Goal: Task Accomplishment & Management: Use online tool/utility

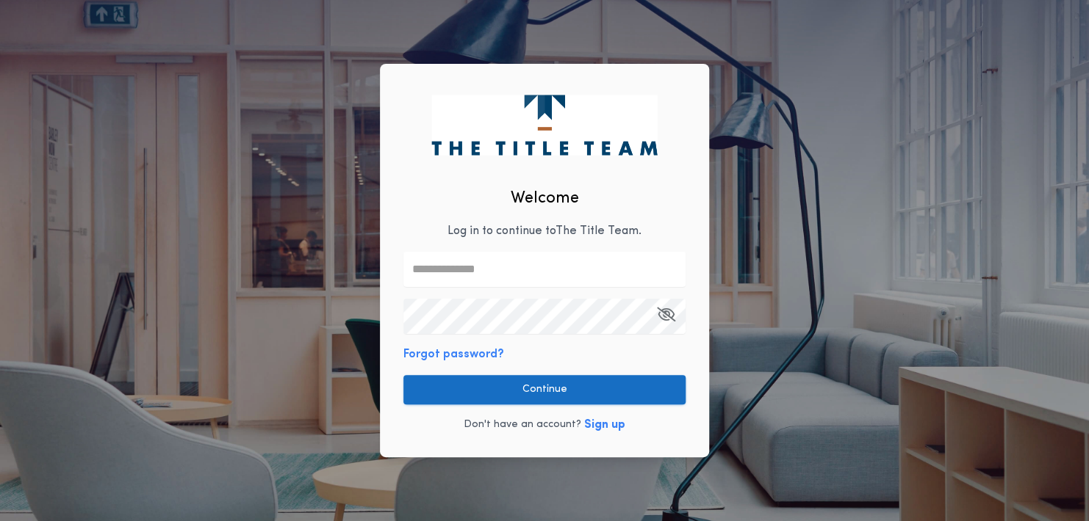
type input "**********"
click at [538, 389] on button "Continue" at bounding box center [544, 389] width 282 height 29
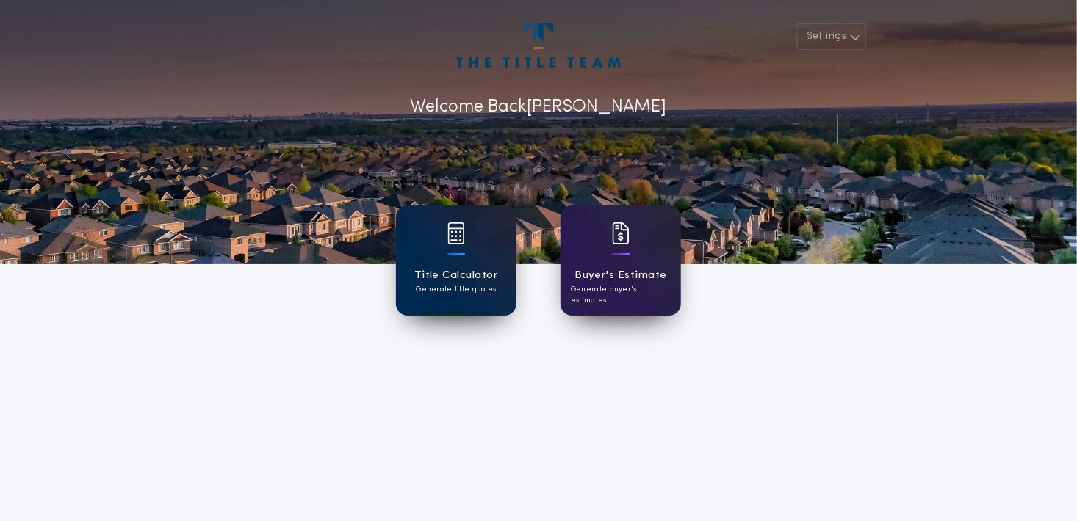
click at [460, 266] on div "Title Calculator Generate title quotes" at bounding box center [456, 261] width 120 height 110
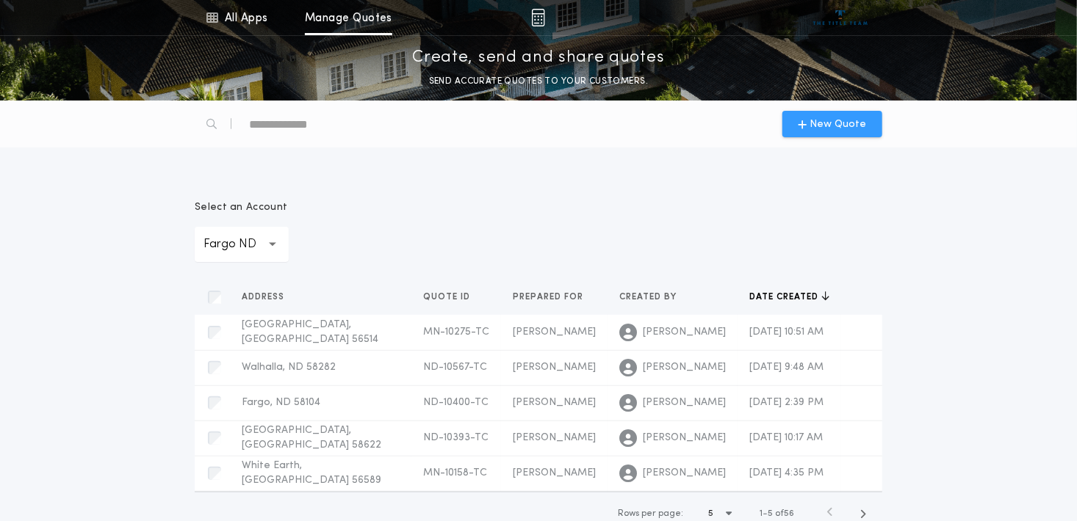
click at [839, 122] on span "New Quote" at bounding box center [838, 124] width 57 height 15
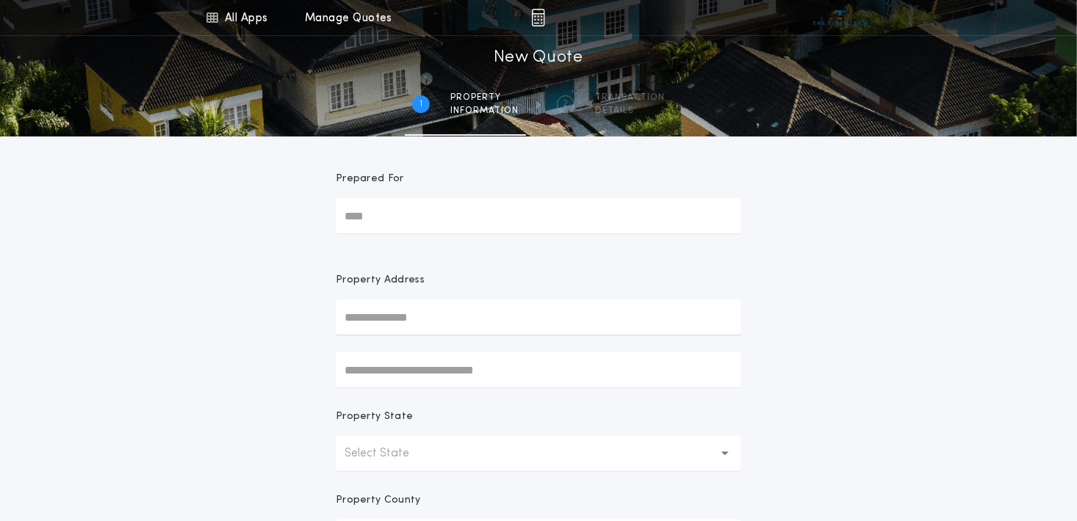
click at [404, 214] on input "Prepared For" at bounding box center [538, 215] width 405 height 35
type input "**********"
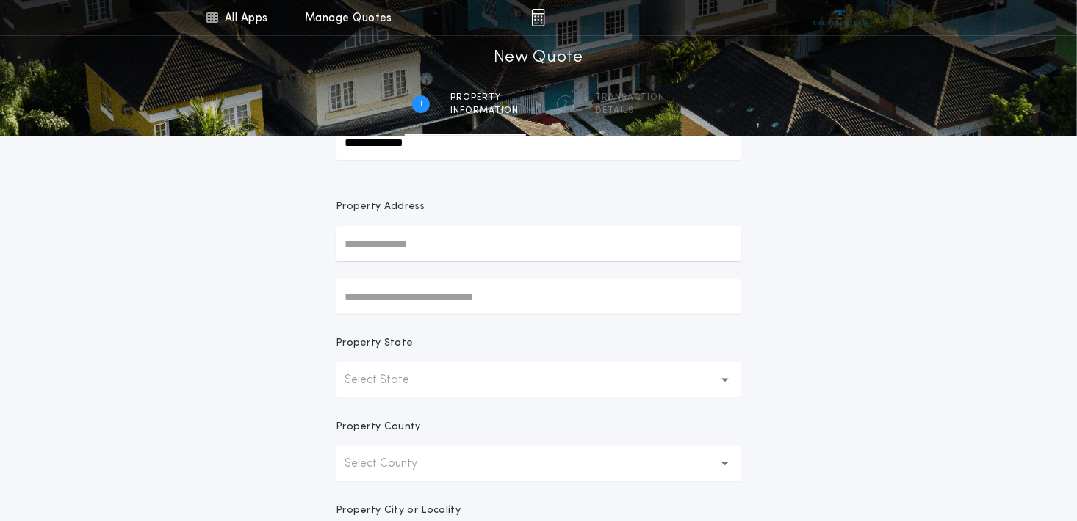
click at [394, 375] on p "Select State" at bounding box center [388, 381] width 88 height 18
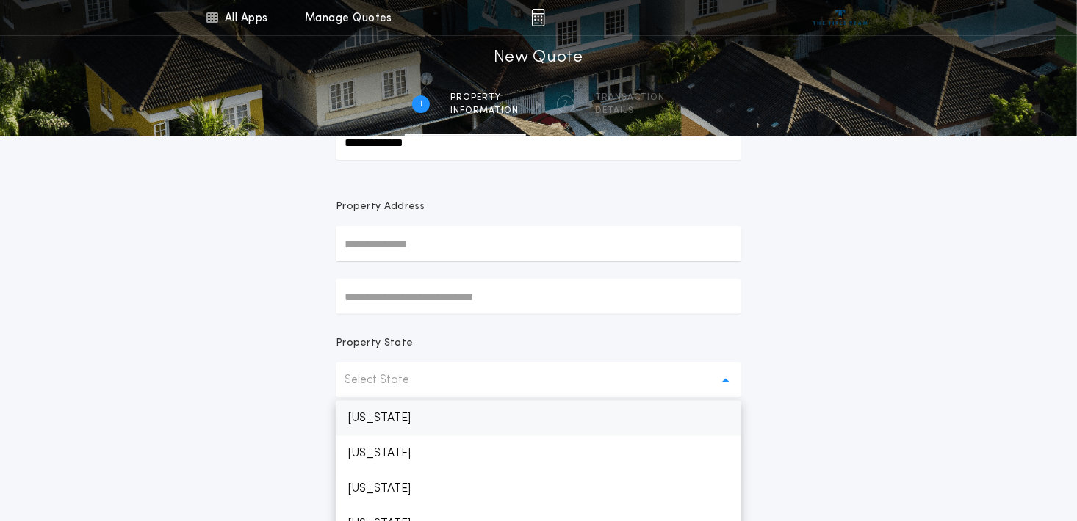
click at [380, 414] on p "[US_STATE]" at bounding box center [538, 418] width 405 height 35
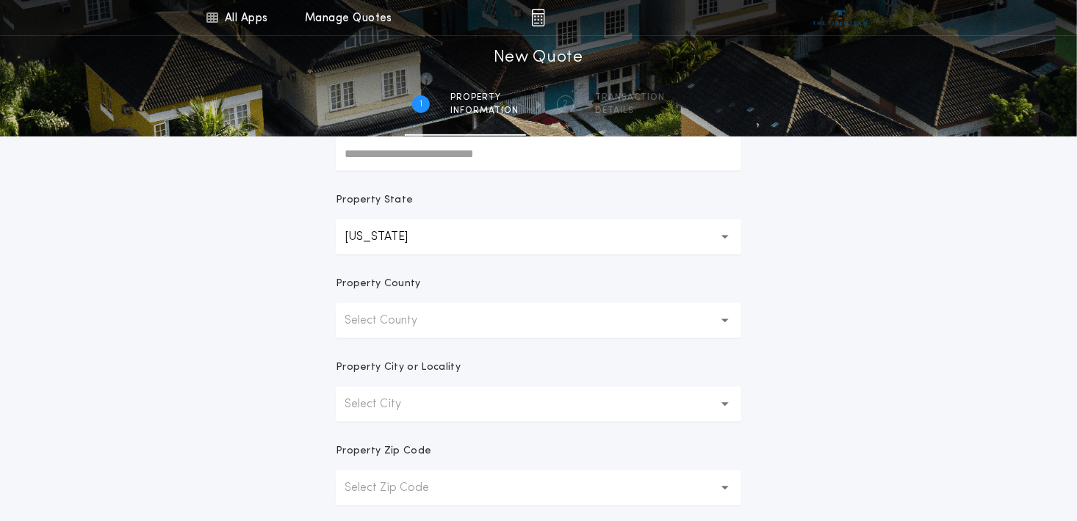
scroll to position [220, 0]
click at [394, 310] on button "Select County" at bounding box center [538, 317] width 405 height 35
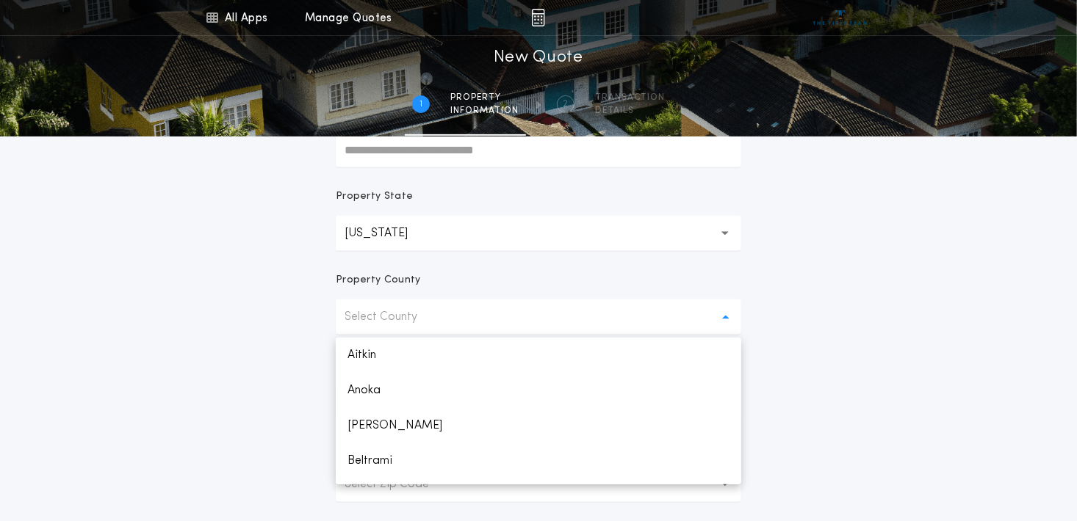
click at [400, 320] on p "Select County" at bounding box center [392, 317] width 96 height 18
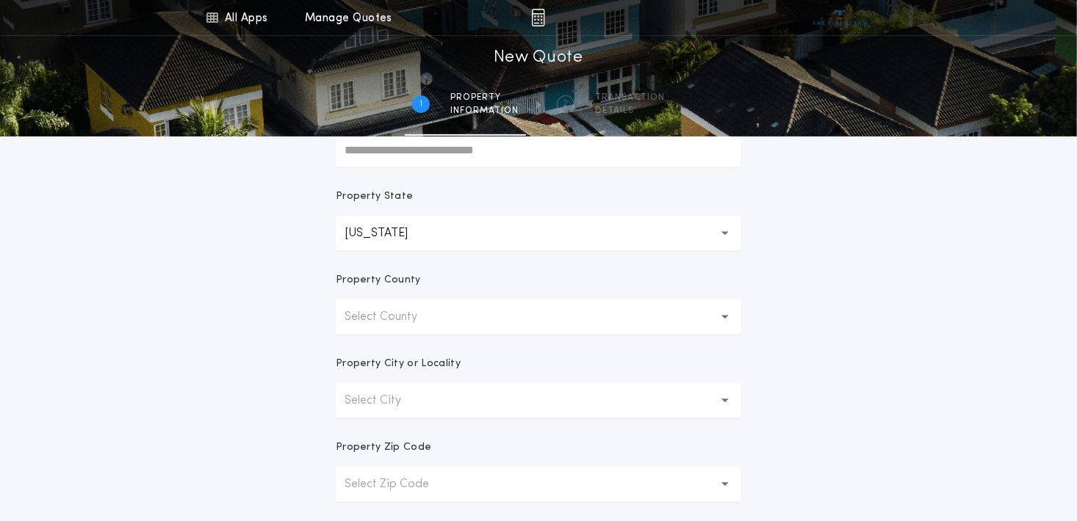
click at [395, 315] on p "Select County" at bounding box center [392, 317] width 96 height 18
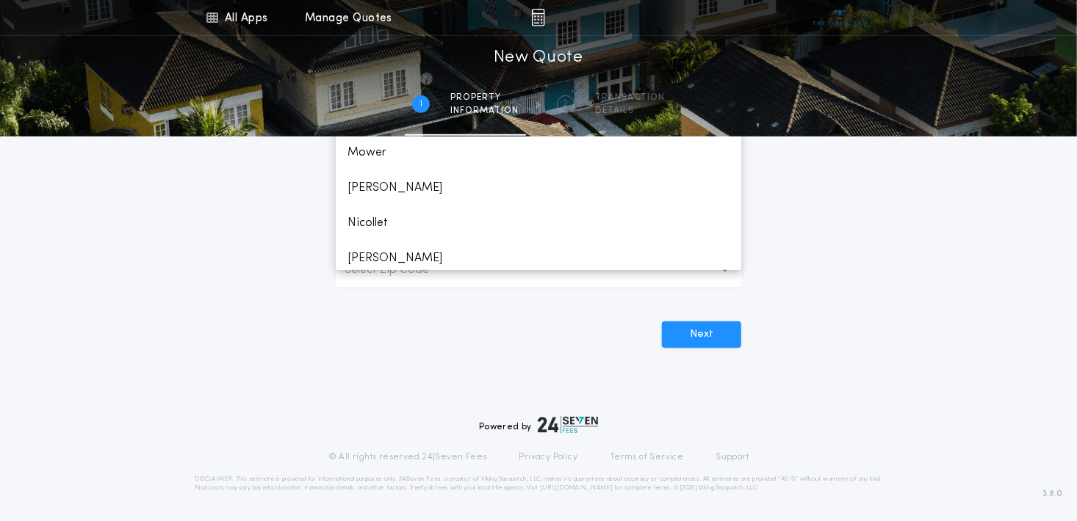
scroll to position [1689, 0]
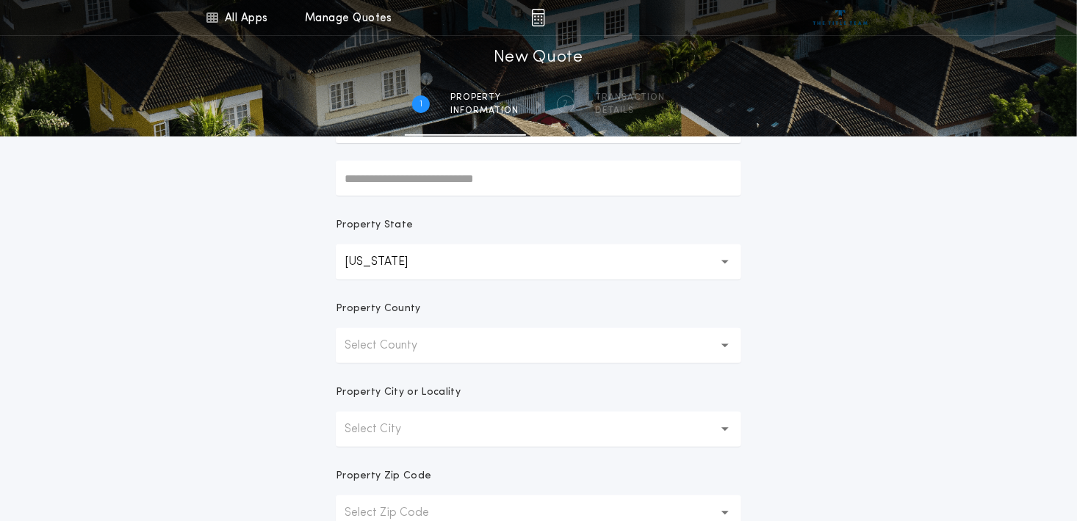
scroll to position [214, 0]
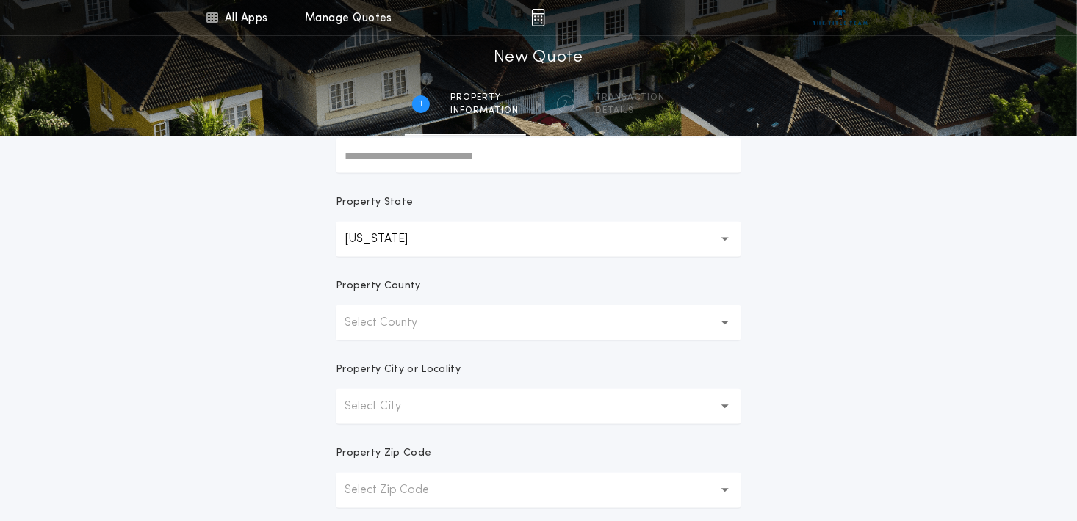
click at [391, 324] on p "Select County" at bounding box center [392, 323] width 96 height 18
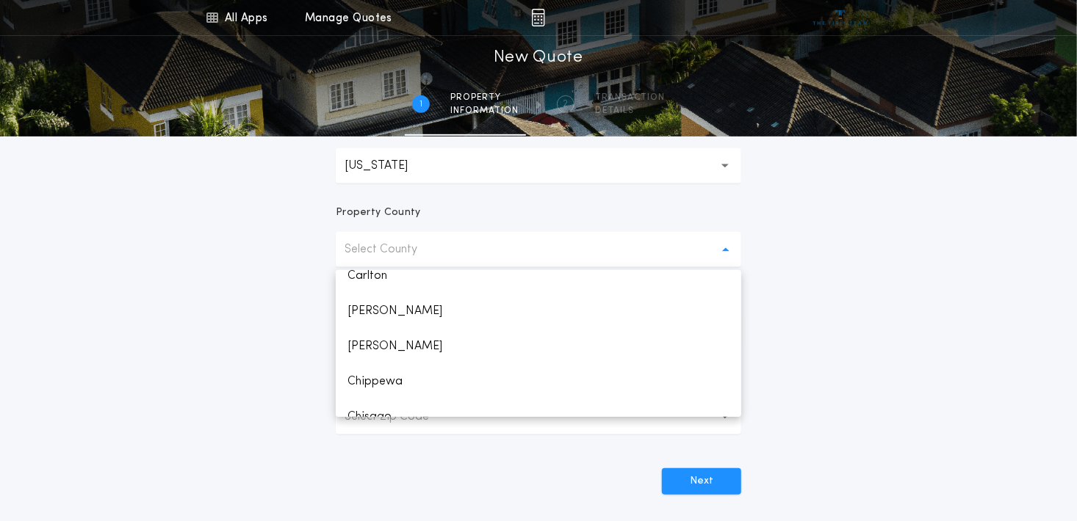
scroll to position [367, 0]
click at [358, 383] on p "Clay" at bounding box center [538, 378] width 405 height 35
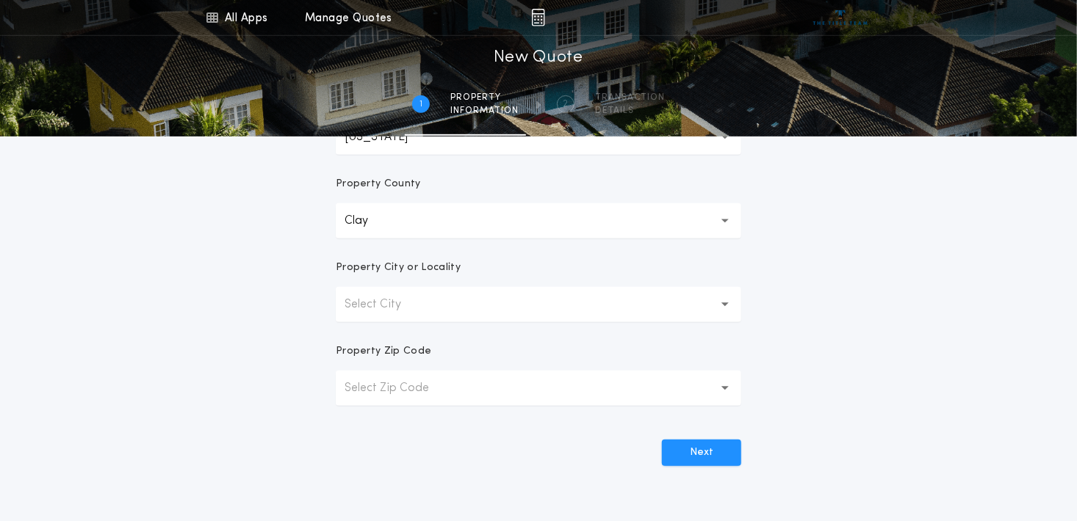
scroll to position [288, 0]
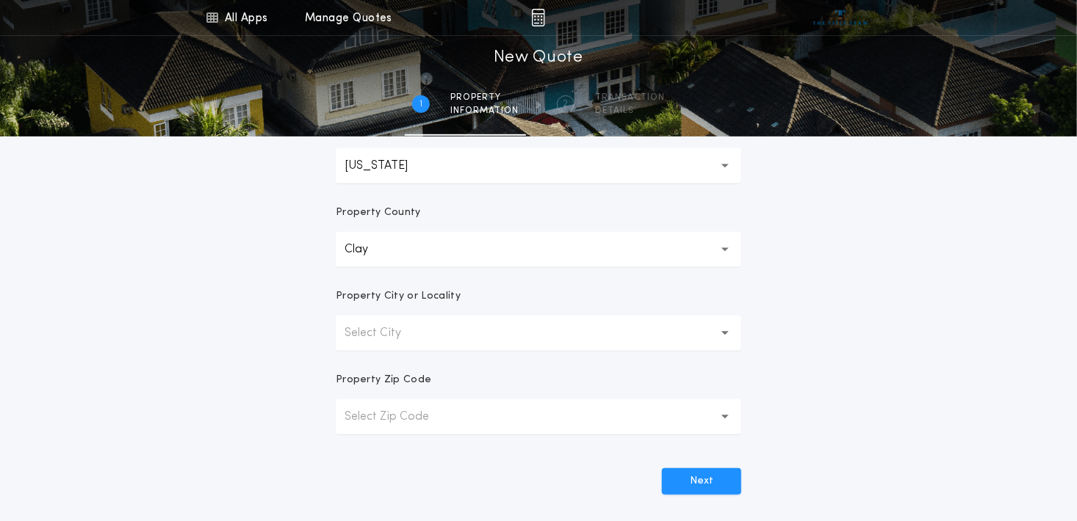
click at [372, 325] on p "Select City" at bounding box center [384, 334] width 80 height 18
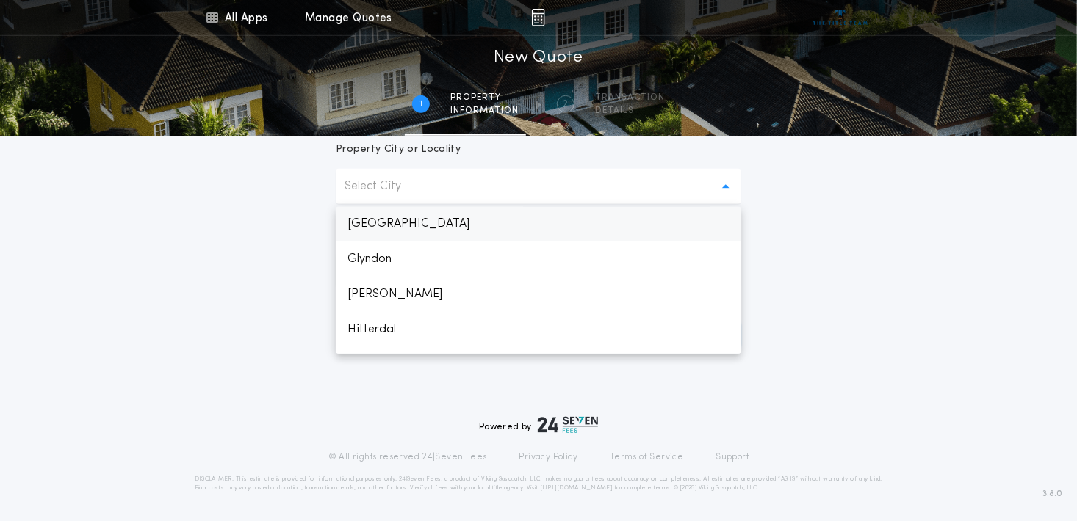
scroll to position [441, 0]
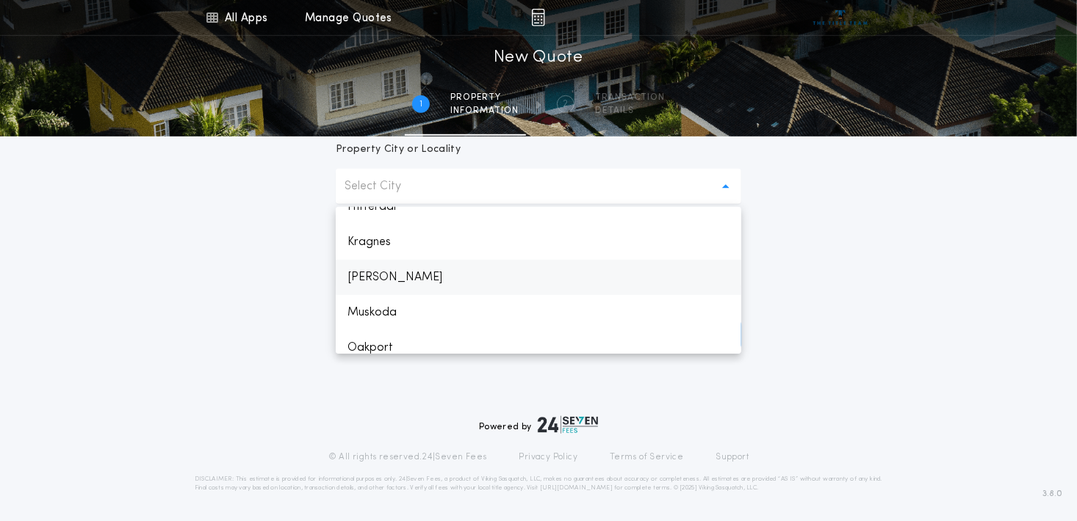
click at [376, 284] on p "[PERSON_NAME]" at bounding box center [538, 277] width 405 height 35
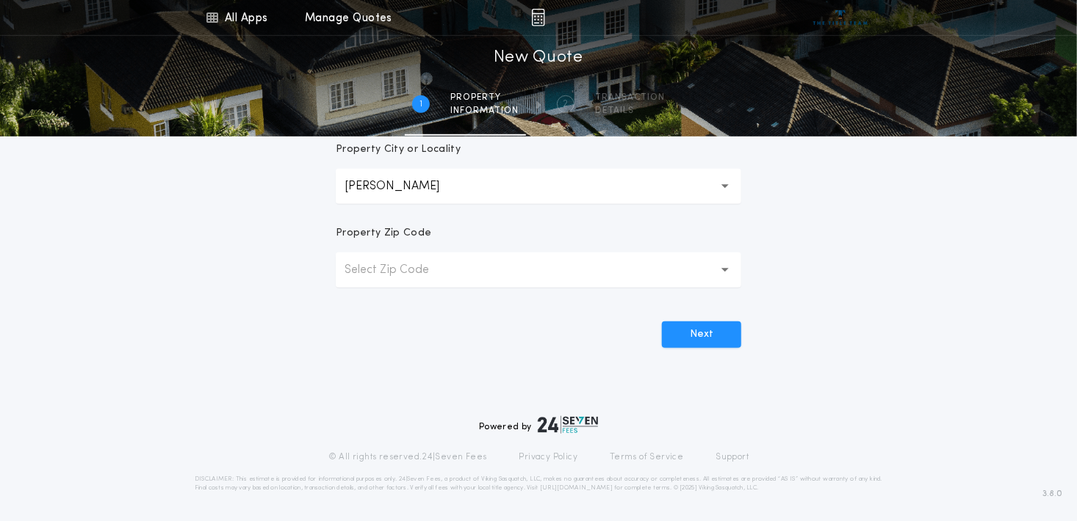
click at [427, 278] on p "Select Zip Code" at bounding box center [398, 270] width 108 height 18
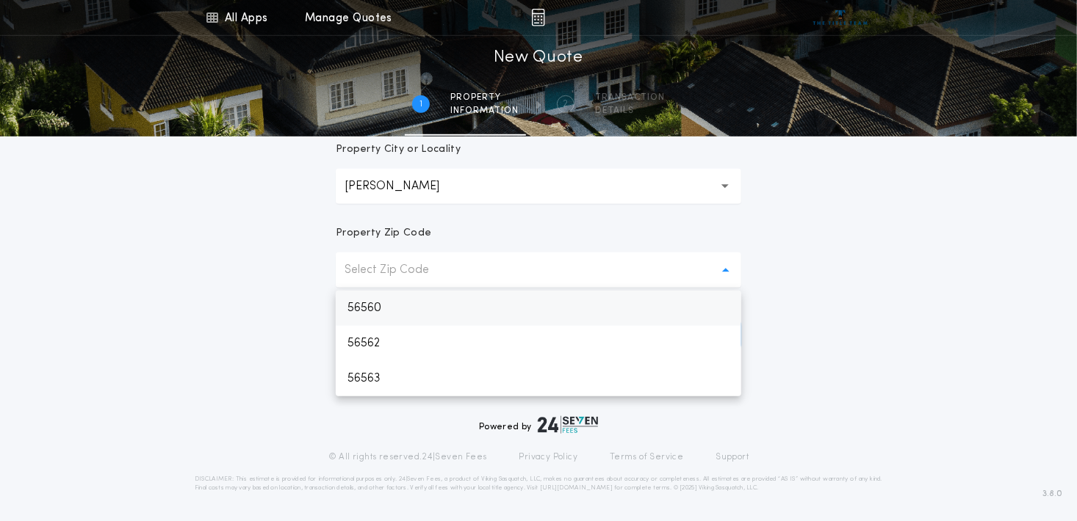
click at [380, 307] on p "56560" at bounding box center [538, 308] width 405 height 35
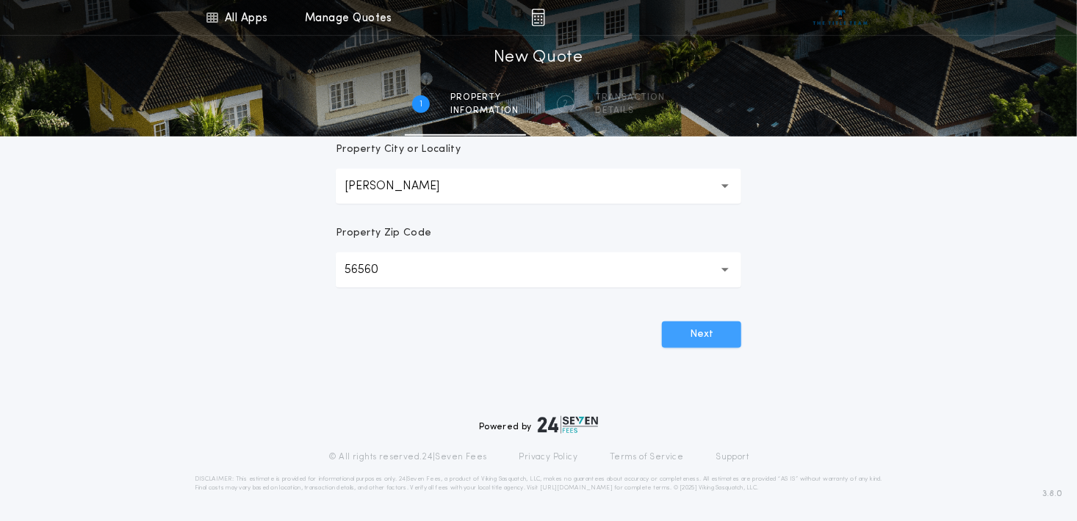
click at [712, 336] on button "Next" at bounding box center [701, 335] width 79 height 26
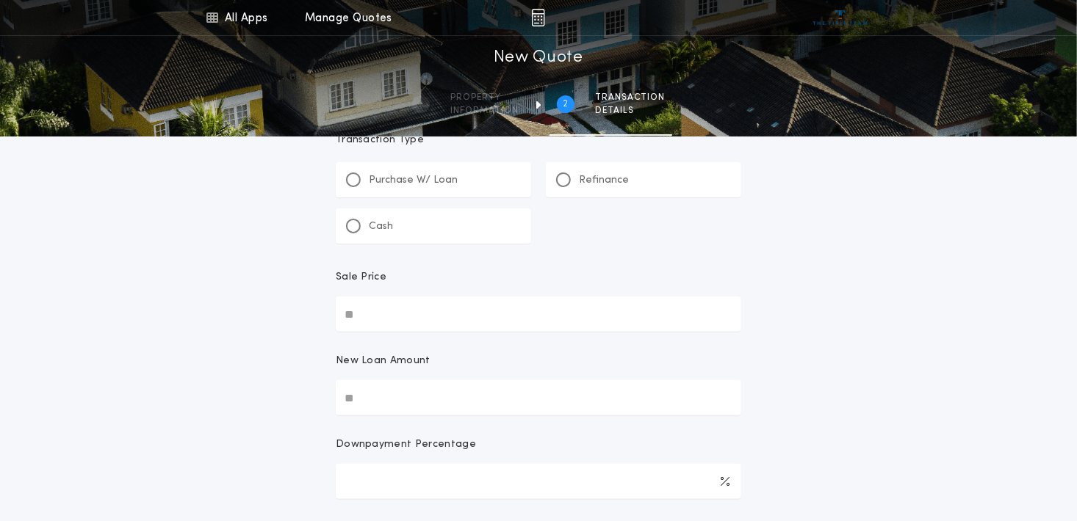
scroll to position [73, 0]
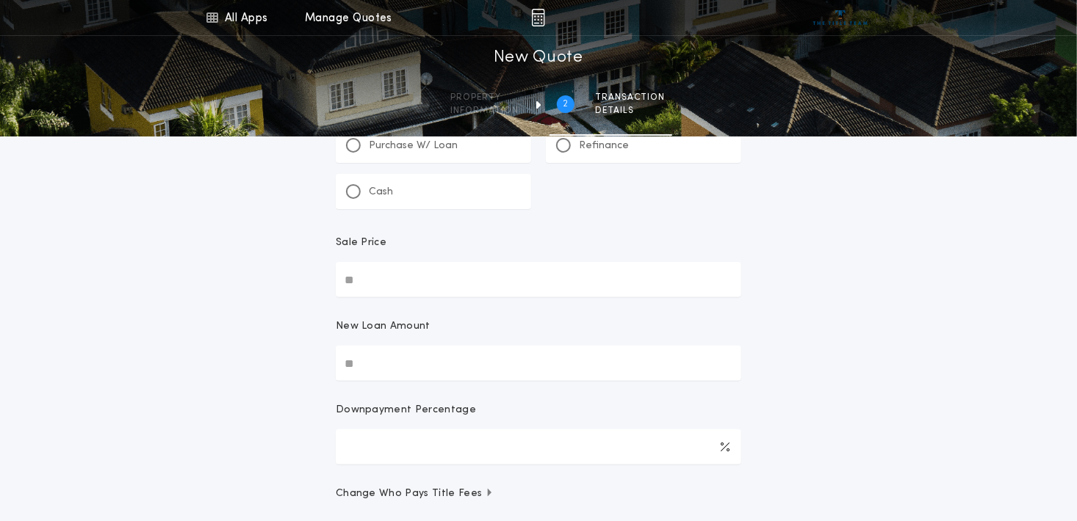
drag, startPoint x: 419, startPoint y: 286, endPoint x: 162, endPoint y: 289, distance: 257.1
click at [162, 289] on div "All Apps Title Calculator Buyer's Estimate Menu All Apps Manage Quotes 2 /2 New…" at bounding box center [538, 273] width 1077 height 692
type input "********"
click at [169, 314] on div "All Apps Title Calculator Buyer's Estimate Menu All Apps Manage Quotes 2 /2 New…" at bounding box center [538, 273] width 1077 height 692
click at [368, 456] on input "Downpayment Percentage" at bounding box center [538, 447] width 405 height 35
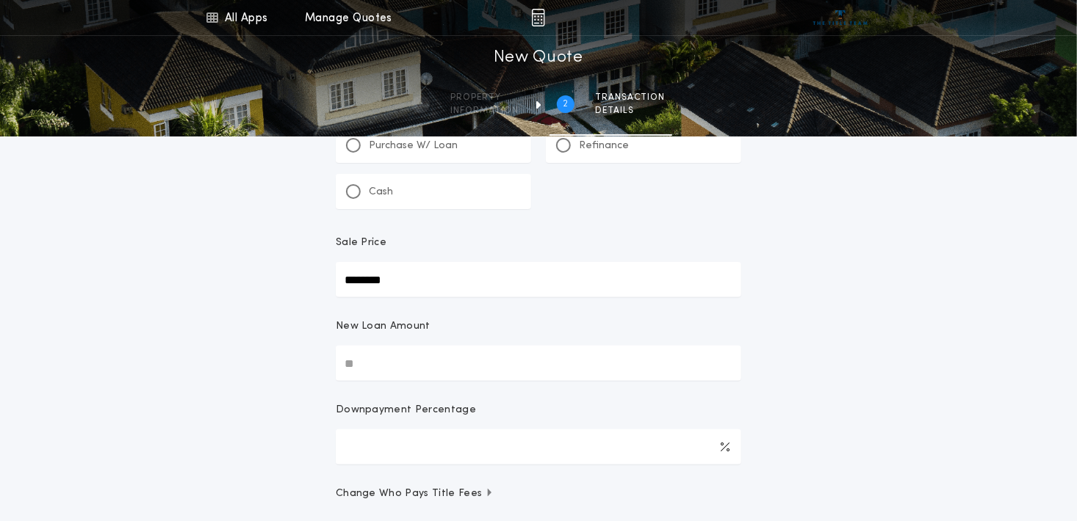
type input "**"
type input "********"
drag, startPoint x: 214, startPoint y: 445, endPoint x: 224, endPoint y: 443, distance: 10.5
click at [217, 445] on div "All Apps Title Calculator Buyer's Estimate Menu All Apps Manage Quotes 2 /2 New…" at bounding box center [538, 273] width 1077 height 692
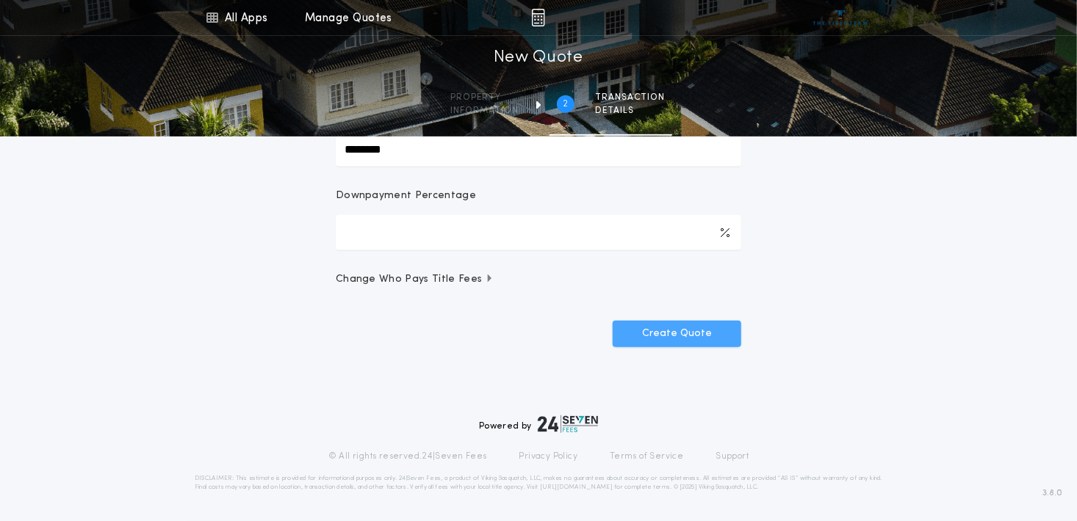
click at [685, 338] on button "Create Quote" at bounding box center [677, 334] width 129 height 26
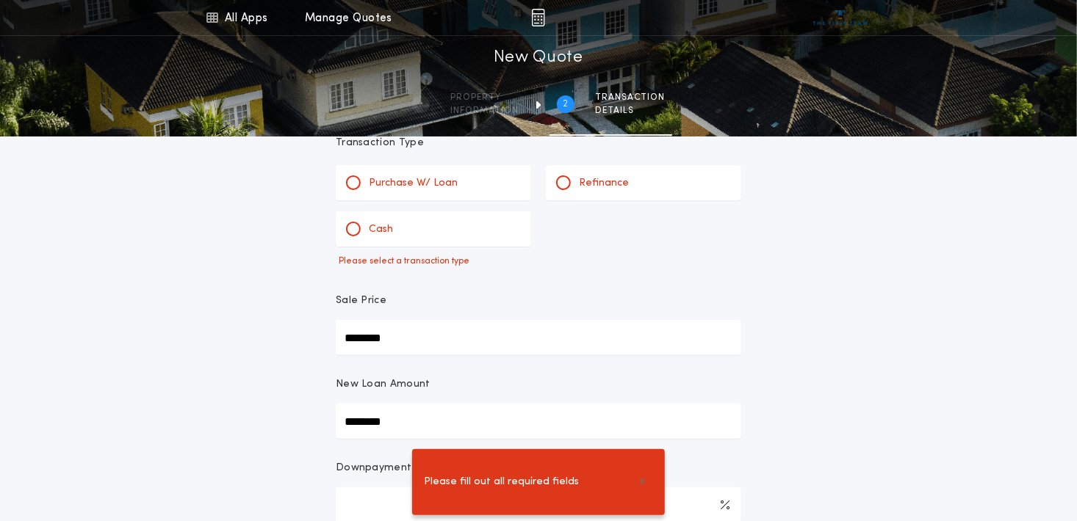
scroll to position [15, 0]
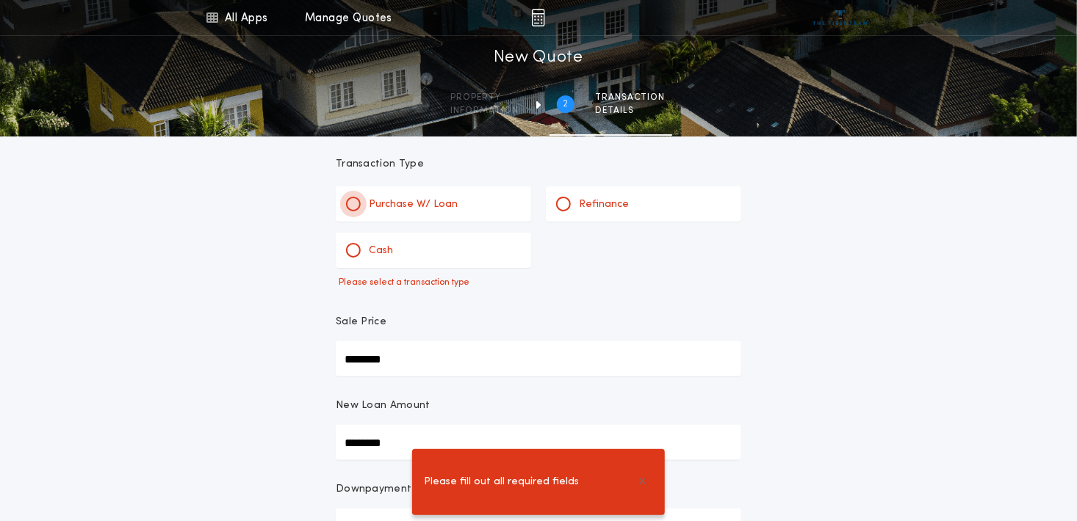
click at [351, 203] on div at bounding box center [353, 204] width 7 height 7
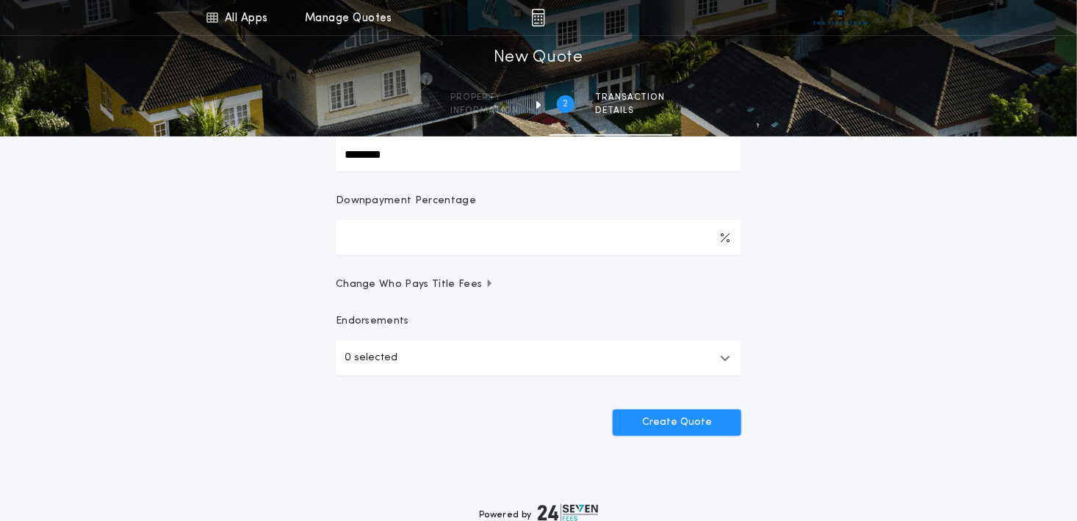
scroll to position [308, 0]
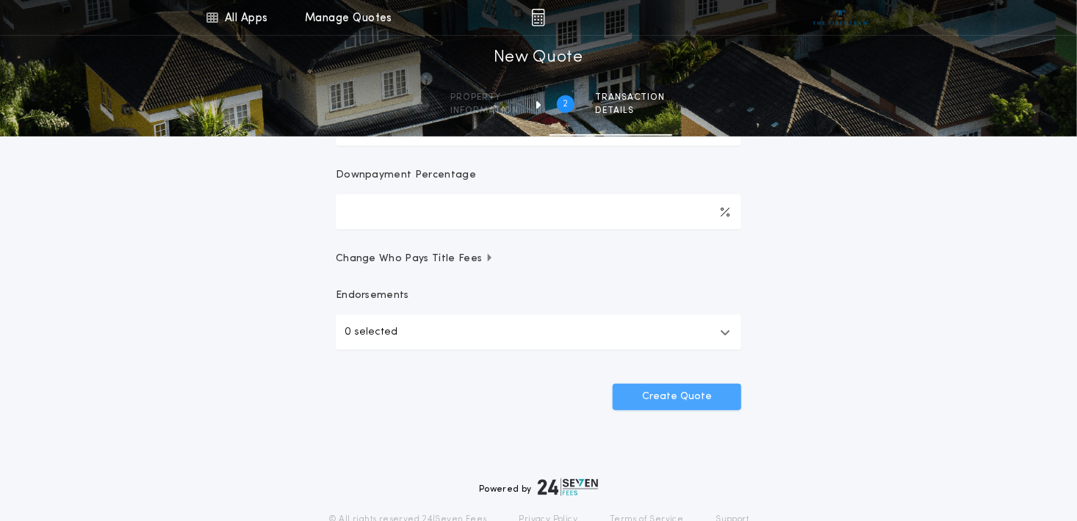
click at [690, 399] on button "Create Quote" at bounding box center [677, 397] width 129 height 26
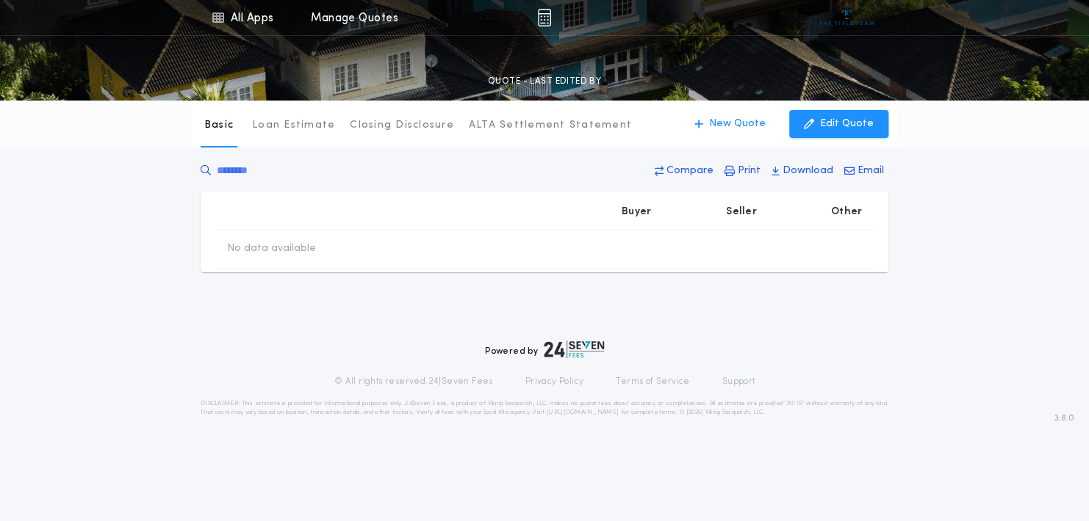
type input "********"
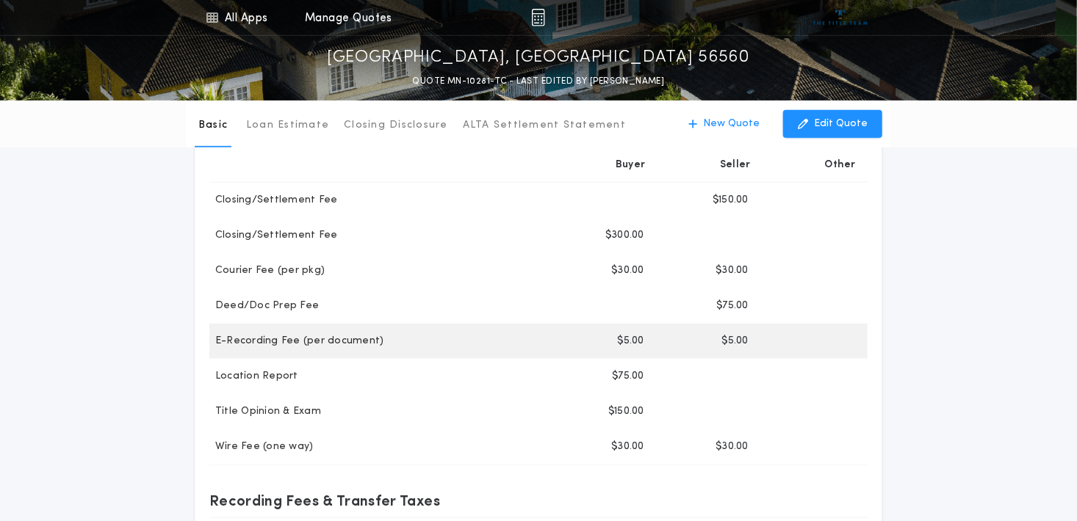
scroll to position [367, 0]
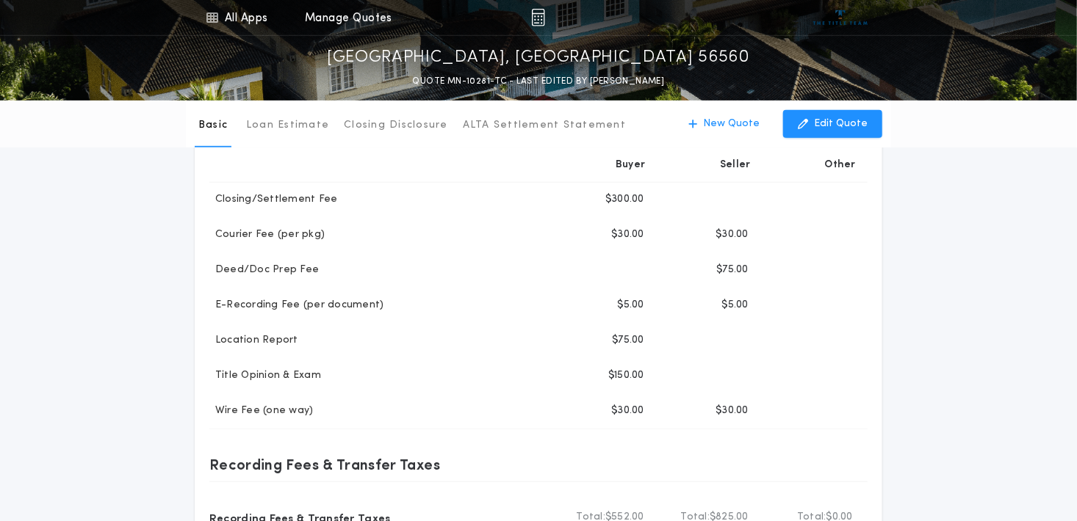
click at [995, 278] on div "Basic Loan Estimate Closing Disclosure ALTA Settlement Statement Basic New Quot…" at bounding box center [538, 287] width 1077 height 1108
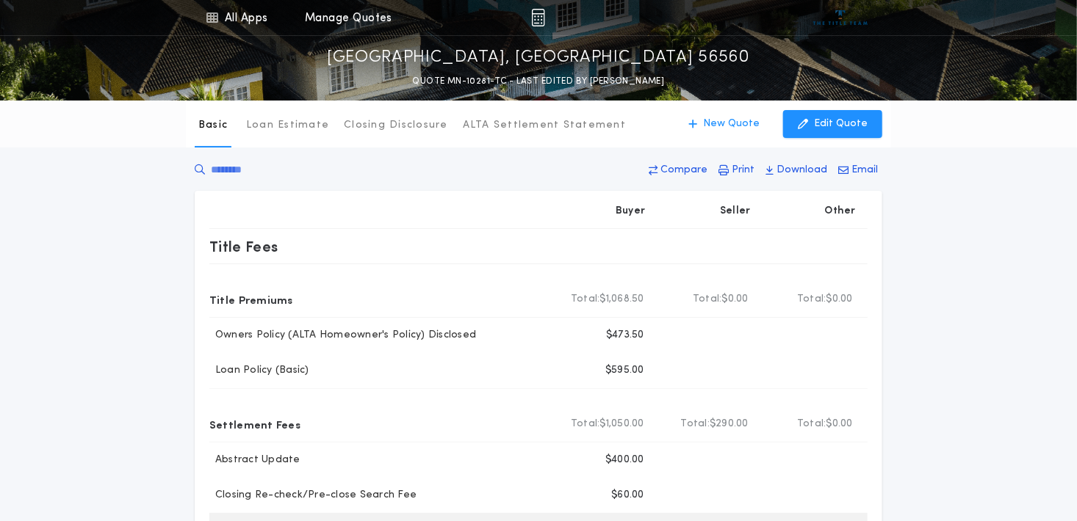
scroll to position [0, 0]
click at [740, 169] on p "Print" at bounding box center [743, 171] width 23 height 15
